Goal: Task Accomplishment & Management: Complete application form

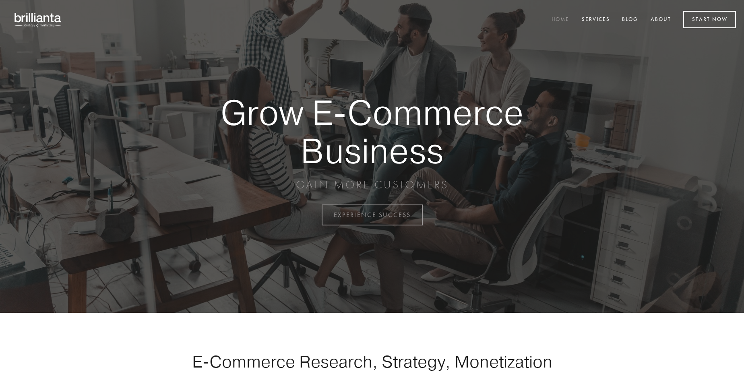
scroll to position [2110, 0]
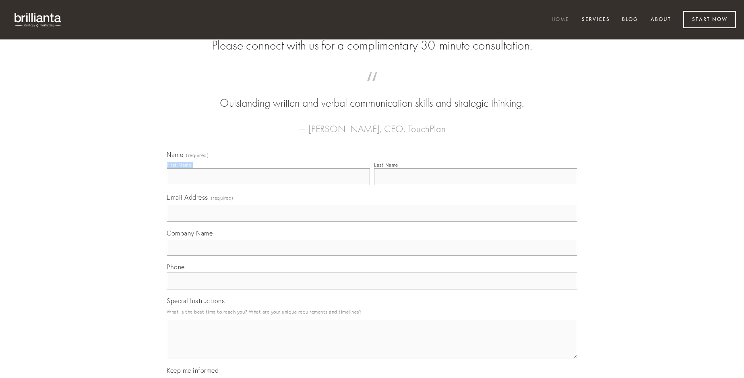
type input "[PERSON_NAME]"
click at [475, 185] on input "Last Name" at bounding box center [475, 176] width 203 height 17
type input "[PERSON_NAME]"
click at [372, 222] on input "Email Address (required)" at bounding box center [372, 213] width 411 height 17
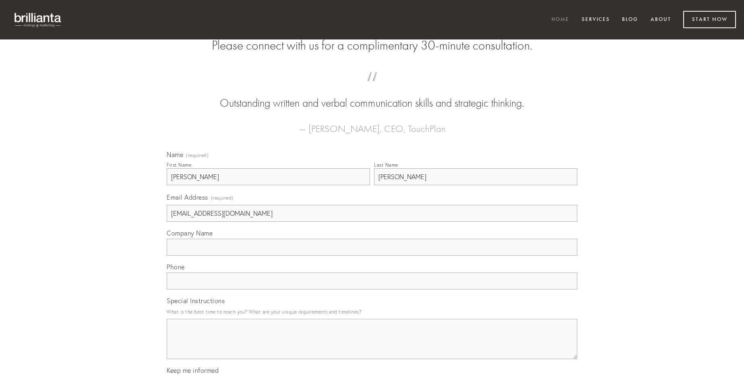
type input "[EMAIL_ADDRESS][DOMAIN_NAME]"
click at [372, 256] on input "Company Name" at bounding box center [372, 247] width 411 height 17
type input "angelus"
click at [372, 289] on input "text" at bounding box center [372, 280] width 411 height 17
click at [372, 346] on textarea "Special Instructions" at bounding box center [372, 339] width 411 height 40
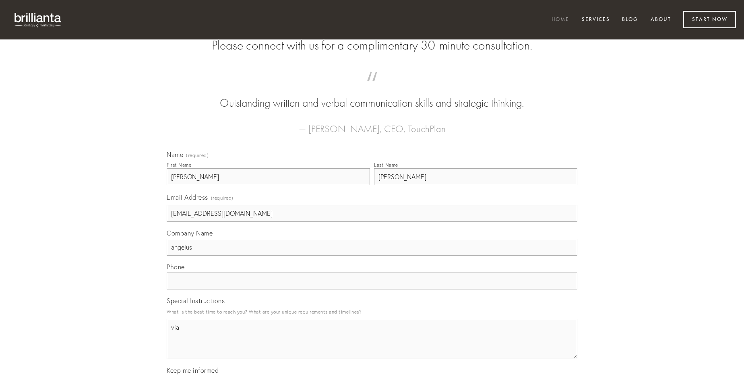
type textarea "via"
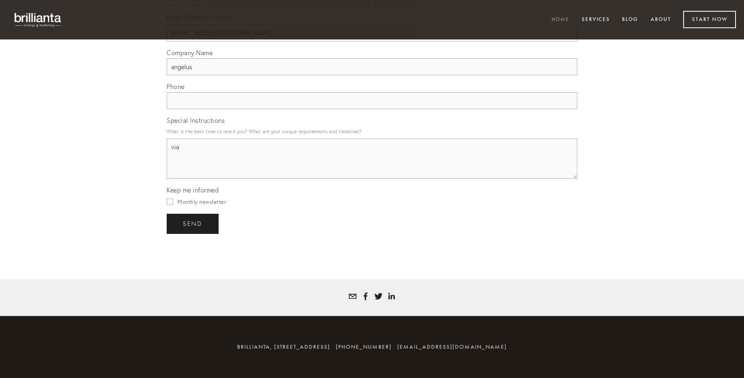
click at [193, 223] on span "send" at bounding box center [193, 223] width 20 height 7
